Goal: Transaction & Acquisition: Obtain resource

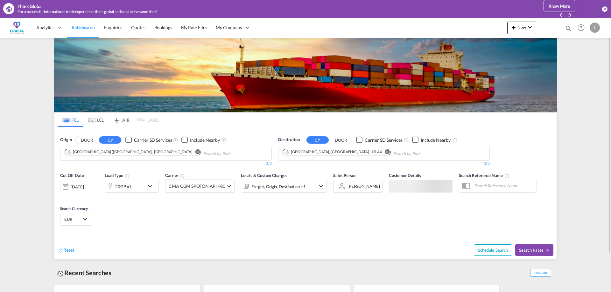
click at [191, 155] on button "Remove" at bounding box center [196, 153] width 10 height 6
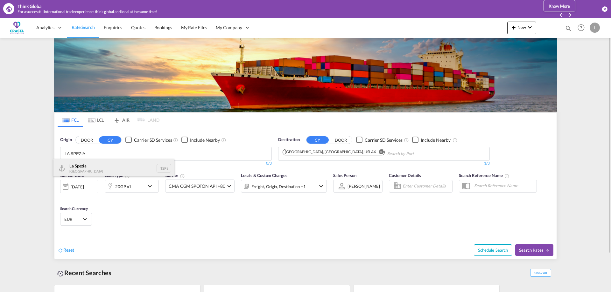
type input "LA SPEZIA"
click at [81, 169] on div "La Spezia [GEOGRAPHIC_DATA] ITSPE" at bounding box center [113, 168] width 121 height 19
click at [385, 152] on md-icon "Remove" at bounding box center [387, 152] width 5 height 5
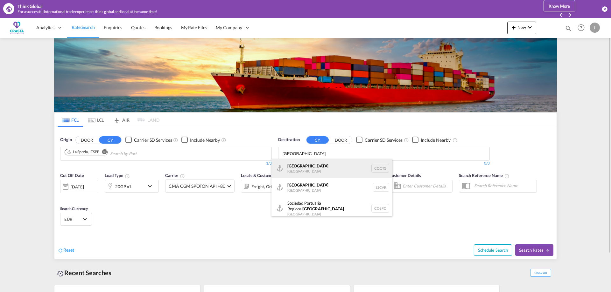
type input "[GEOGRAPHIC_DATA]"
click at [308, 168] on div "[GEOGRAPHIC_DATA] [GEOGRAPHIC_DATA] COCTG" at bounding box center [331, 168] width 121 height 19
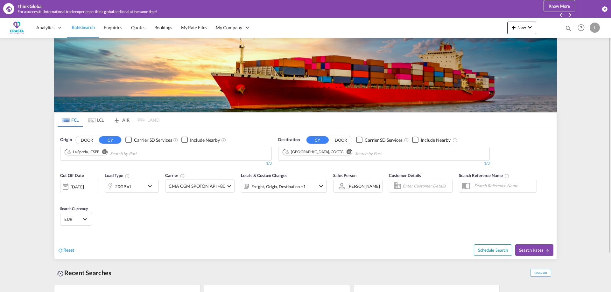
click at [150, 187] on md-icon "icon-chevron-down" at bounding box center [151, 187] width 11 height 8
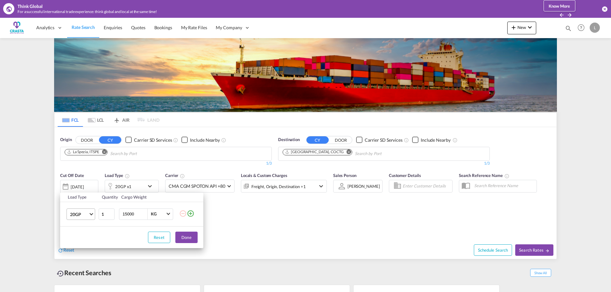
click at [88, 215] on span "20GP" at bounding box center [79, 215] width 18 height 6
click at [83, 245] on md-option "40HC" at bounding box center [86, 244] width 43 height 15
click at [184, 235] on button "Done" at bounding box center [186, 237] width 22 height 11
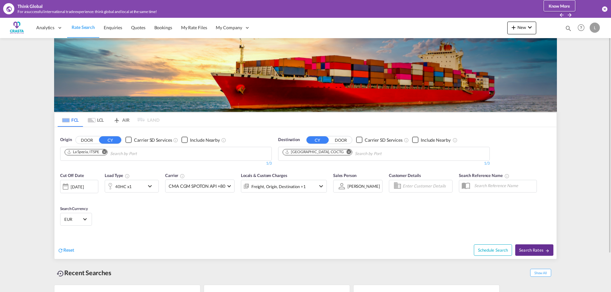
click at [534, 255] on button "Search Rates" at bounding box center [534, 250] width 38 height 11
type input "ITSPE to COCTG / [DATE]"
